Goal: Information Seeking & Learning: Find specific fact

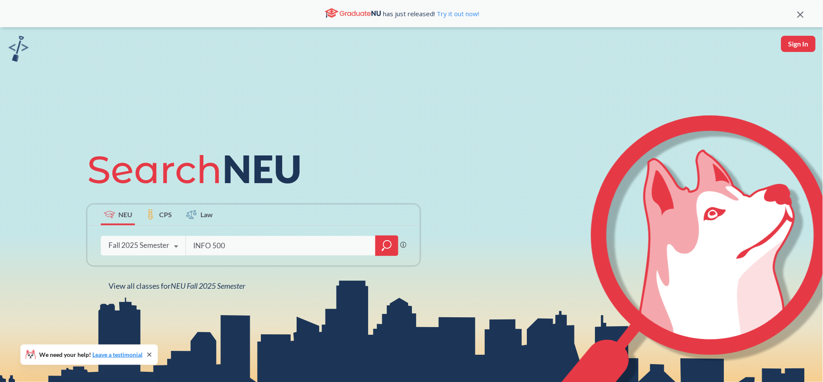
type input "INFO 5001"
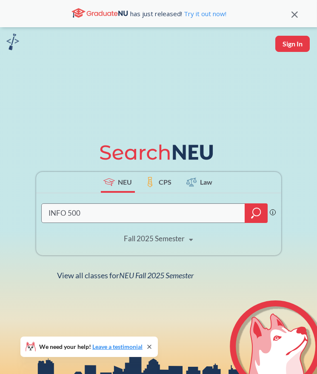
type input "INFO 5001"
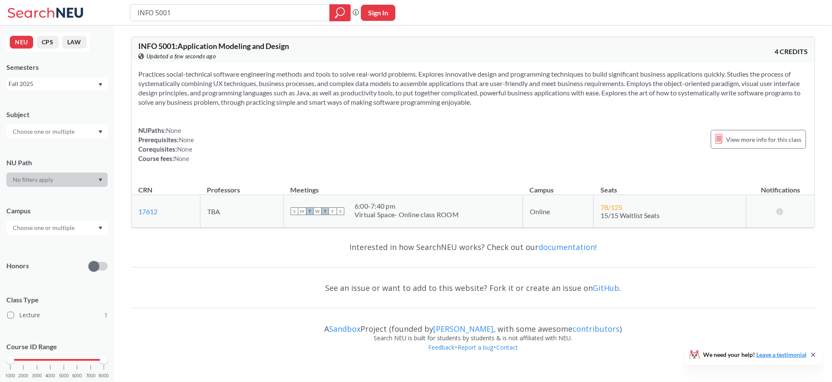
drag, startPoint x: 202, startPoint y: 9, endPoint x: 166, endPoint y: 17, distance: 36.9
click at [166, 17] on input "INFO 5001" at bounding box center [230, 13] width 187 height 14
type input "INFO 5003"
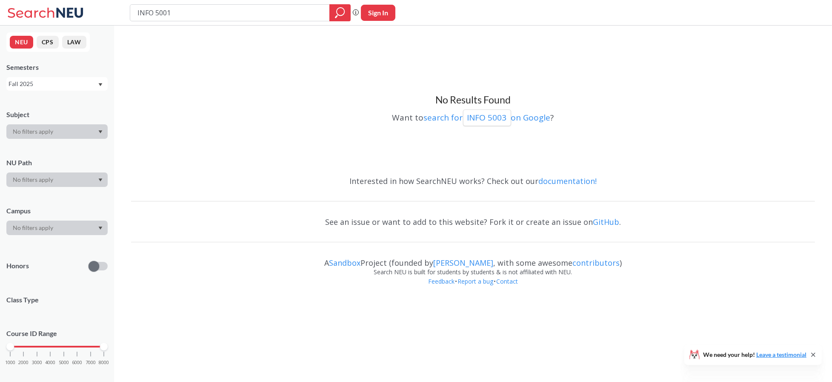
type input "INFO 5001"
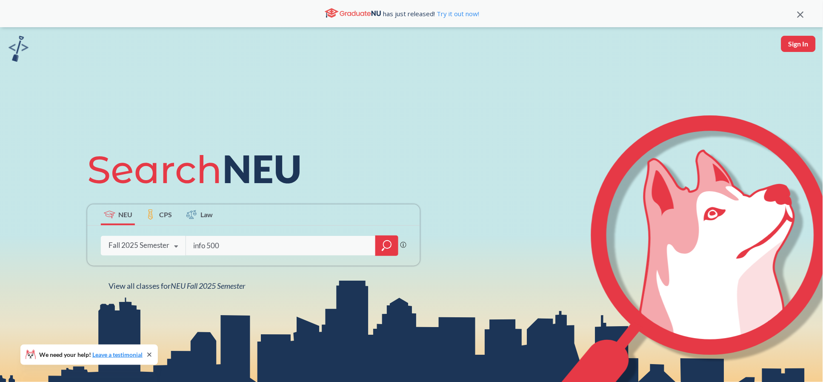
type input "info 5001"
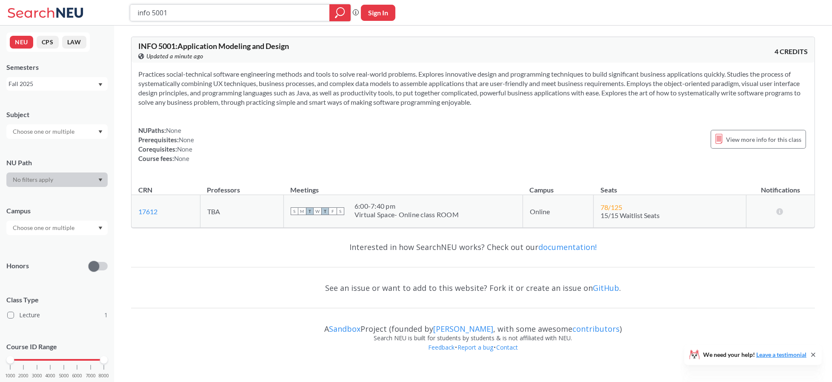
drag, startPoint x: 215, startPoint y: 15, endPoint x: 124, endPoint y: 11, distance: 91.1
click at [124, 11] on div "info 5001 Phrase search guarantees the exact search appears in the results. Ex.…" at bounding box center [416, 13] width 832 height 26
type input "cs 5001"
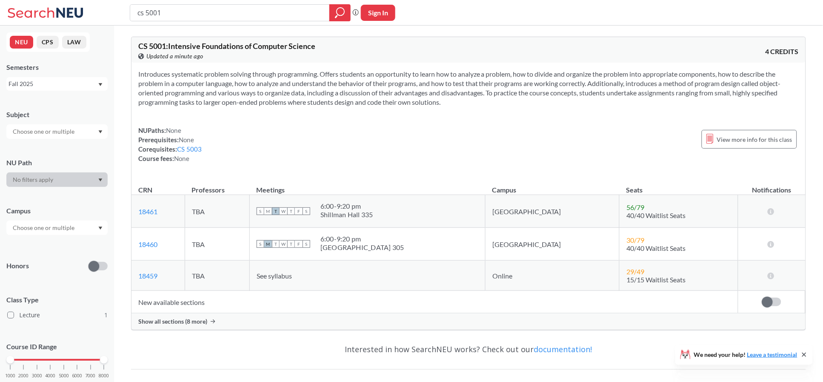
click at [165, 320] on span "Show all sections (8 more)" at bounding box center [172, 321] width 69 height 8
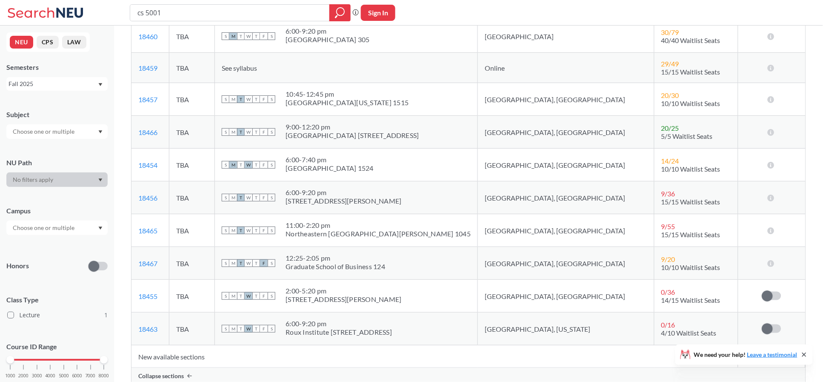
scroll to position [227, 0]
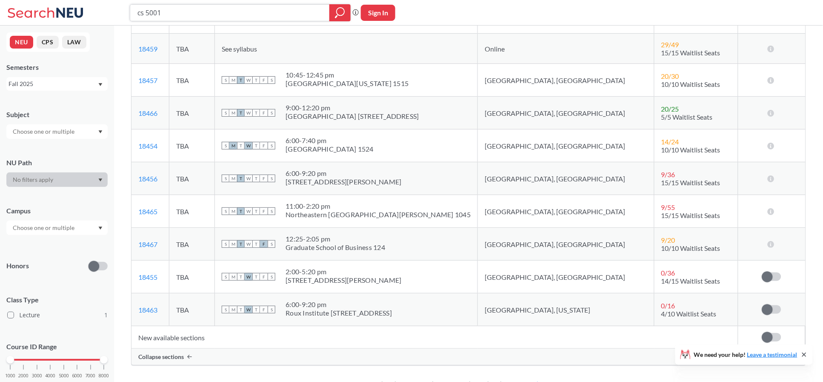
drag, startPoint x: 205, startPoint y: 11, endPoint x: 91, endPoint y: 20, distance: 115.1
click at [89, 17] on div "cs 5001 Phrase search guarantees the exact search appears in the results. Ex. I…" at bounding box center [411, 13] width 823 height 26
type input "info 50001"
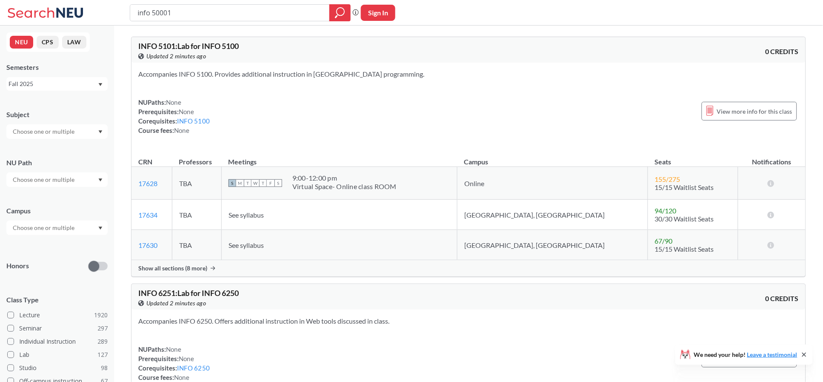
click at [163, 14] on input "info 50001" at bounding box center [230, 13] width 187 height 14
type input "info 5001"
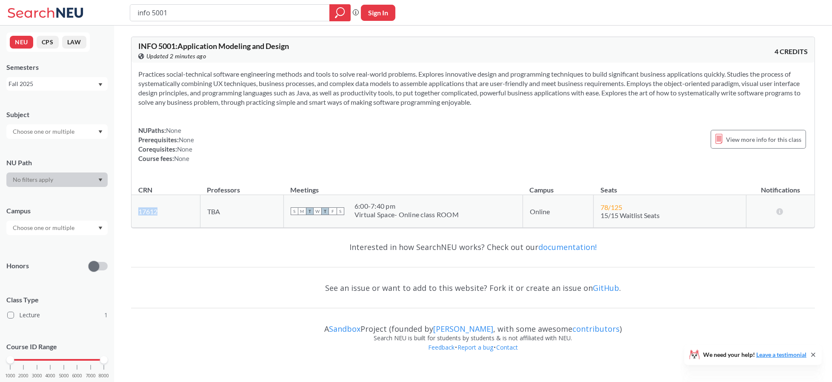
drag, startPoint x: 176, startPoint y: 211, endPoint x: 138, endPoint y: 212, distance: 37.4
click at [135, 212] on td "17612 View this section on Banner." at bounding box center [165, 211] width 69 height 33
copy link "17612"
